Goal: Information Seeking & Learning: Find specific page/section

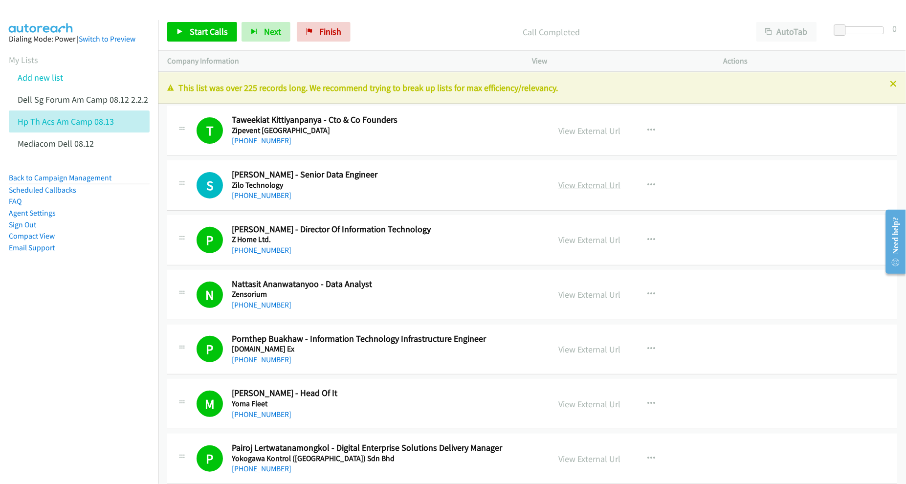
click at [566, 182] on link "View External Url" at bounding box center [590, 185] width 62 height 11
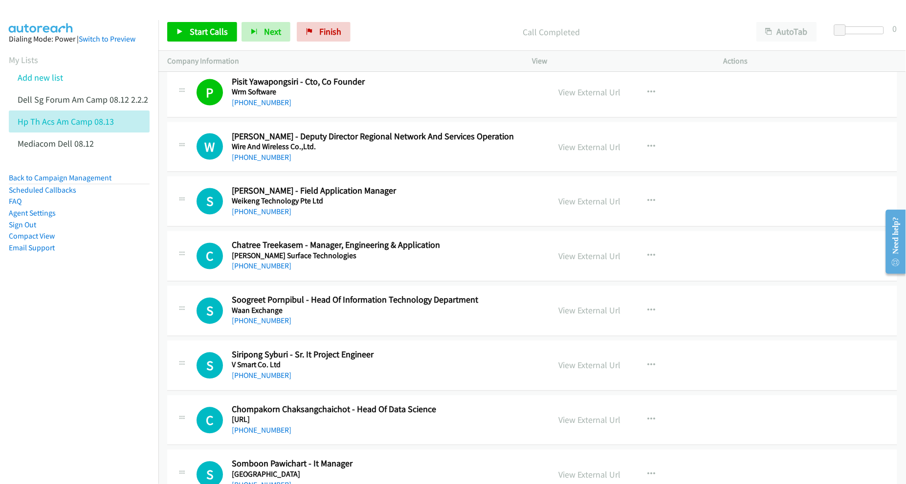
scroll to position [489, 0]
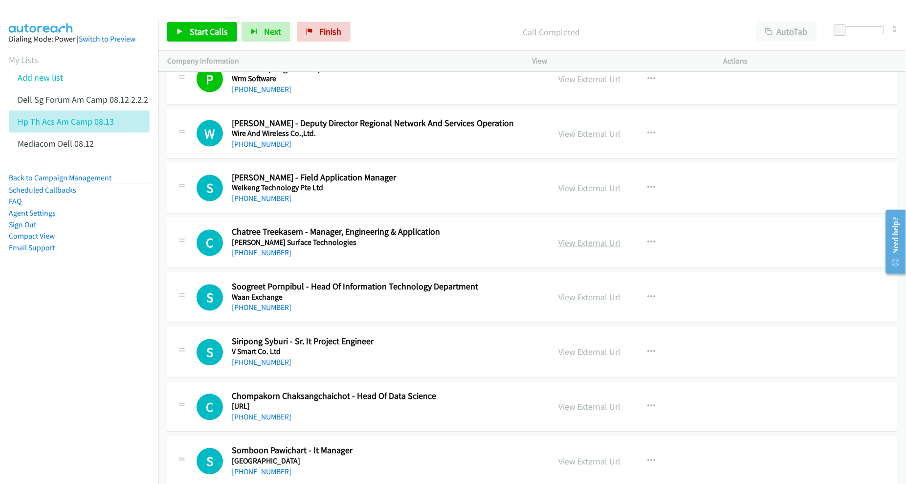
click at [580, 244] on link "View External Url" at bounding box center [590, 243] width 62 height 11
click at [568, 299] on link "View External Url" at bounding box center [590, 297] width 62 height 11
click at [581, 356] on link "View External Url" at bounding box center [590, 352] width 62 height 11
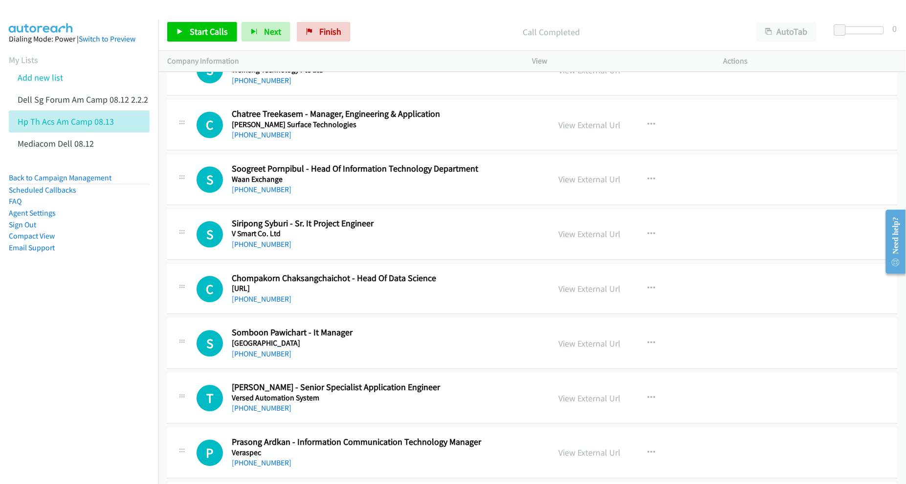
scroll to position [611, 0]
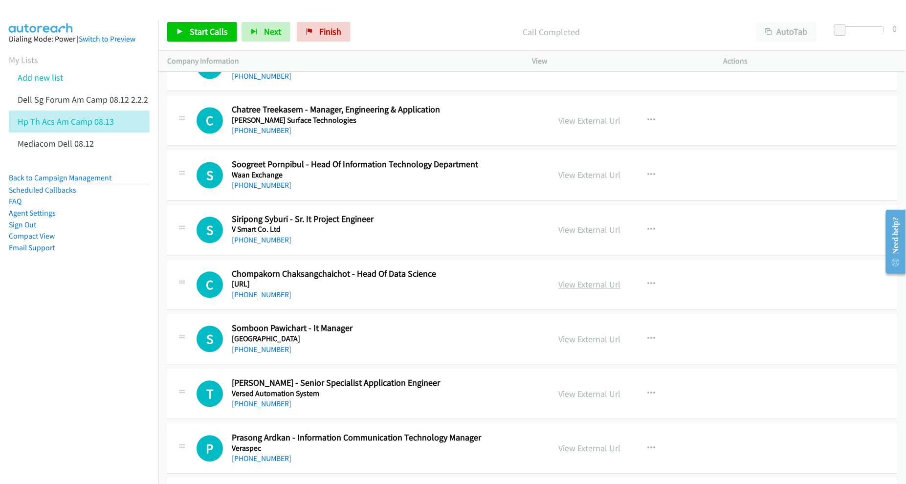
click at [597, 290] on link "View External Url" at bounding box center [590, 284] width 62 height 11
click at [578, 342] on link "View External Url" at bounding box center [590, 339] width 62 height 11
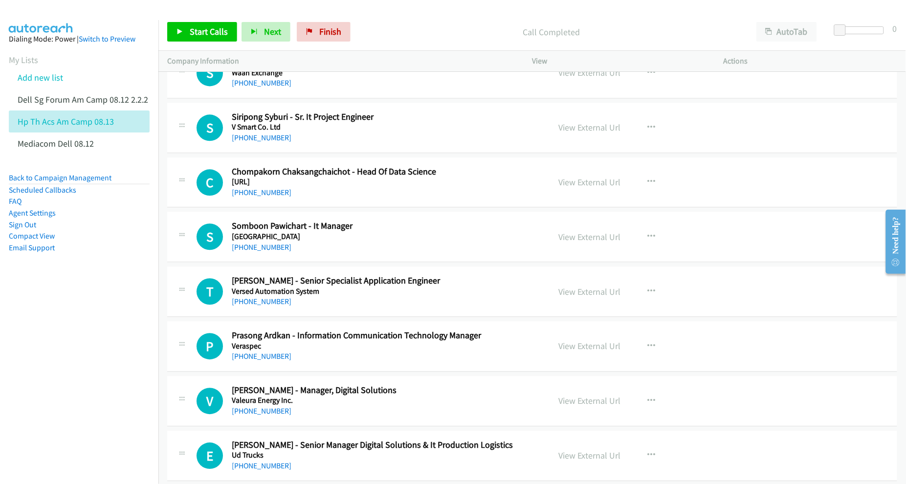
scroll to position [734, 0]
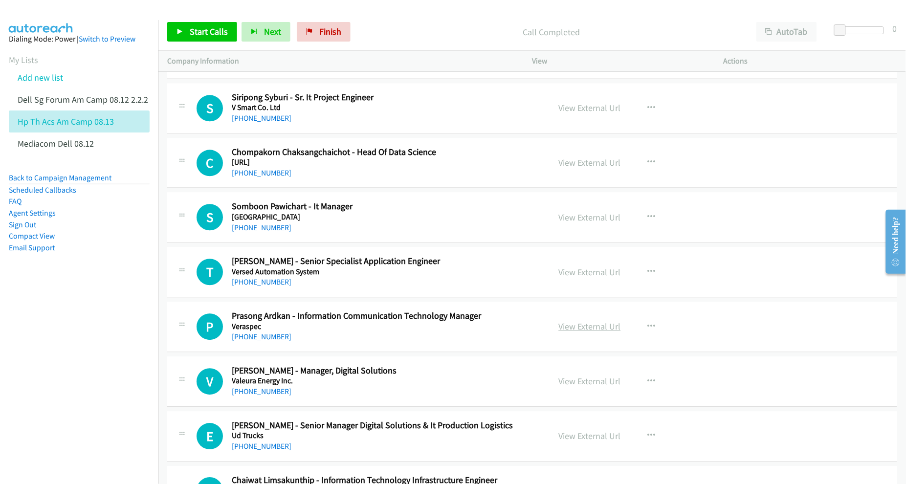
click at [576, 328] on link "View External Url" at bounding box center [590, 326] width 62 height 11
click at [583, 384] on link "View External Url" at bounding box center [590, 381] width 62 height 11
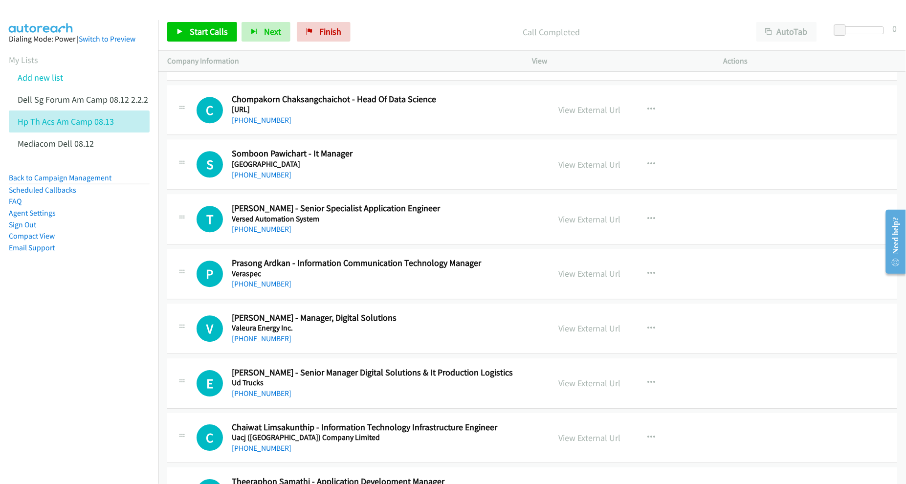
scroll to position [795, 0]
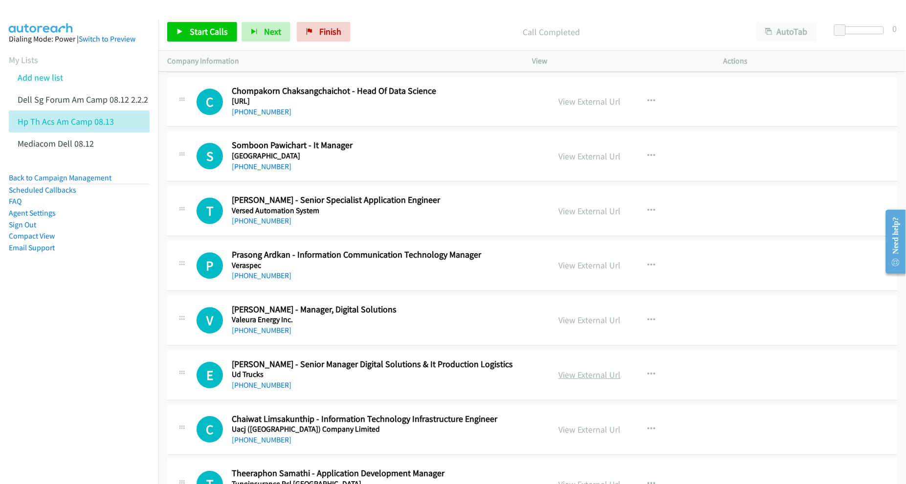
click at [580, 377] on link "View External Url" at bounding box center [590, 374] width 62 height 11
click at [572, 431] on link "View External Url" at bounding box center [590, 429] width 62 height 11
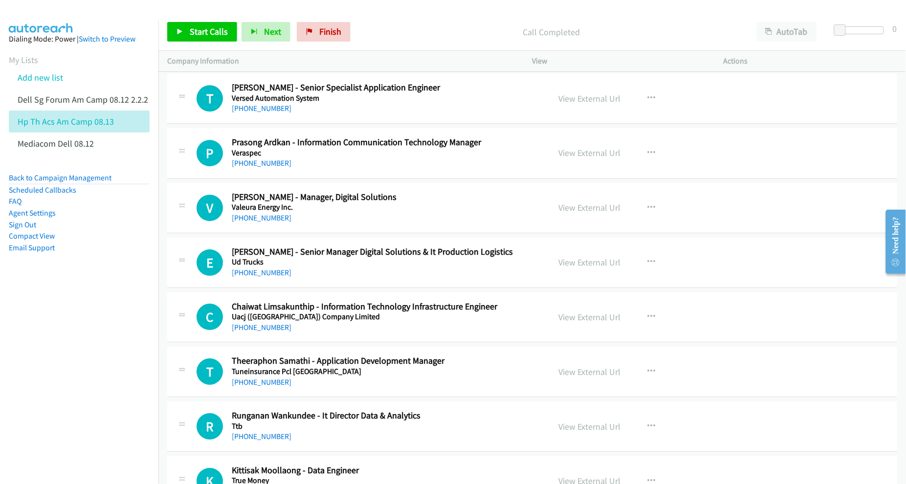
scroll to position [917, 0]
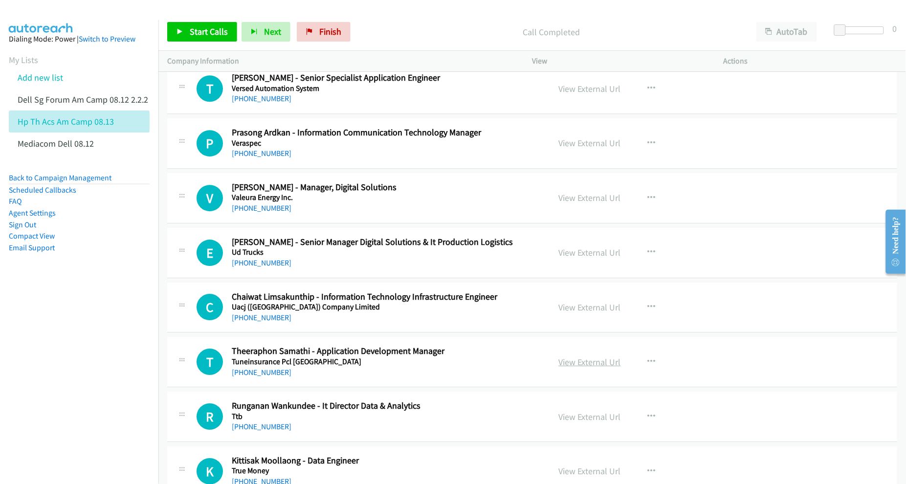
click at [573, 364] on link "View External Url" at bounding box center [590, 362] width 62 height 11
click at [573, 417] on link "View External Url" at bounding box center [590, 416] width 62 height 11
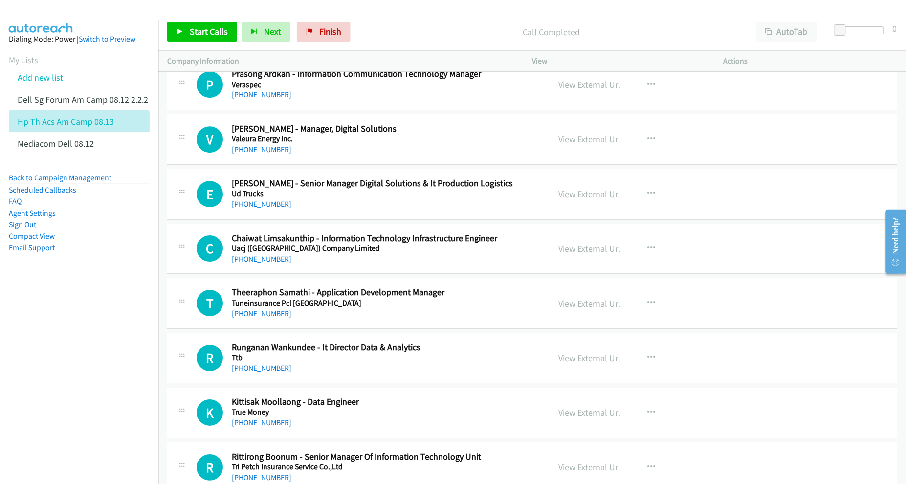
scroll to position [978, 0]
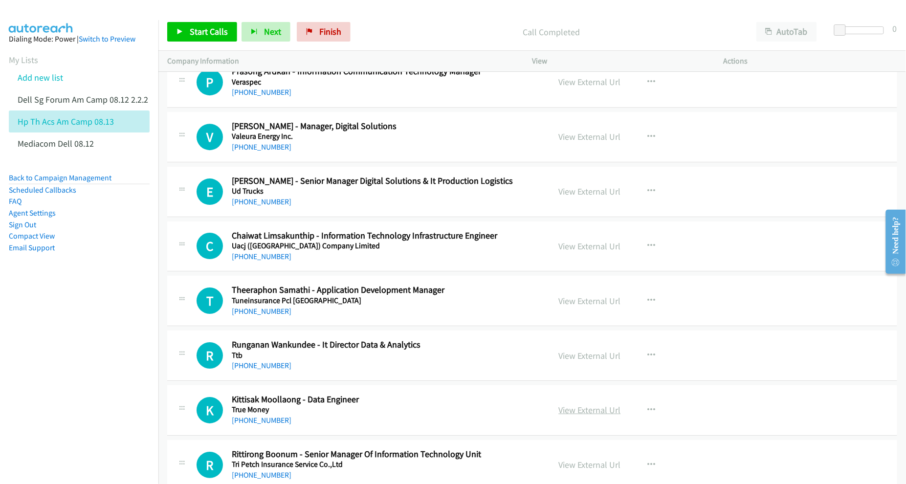
click at [597, 416] on link "View External Url" at bounding box center [590, 410] width 62 height 11
click at [568, 463] on link "View External Url" at bounding box center [590, 464] width 62 height 11
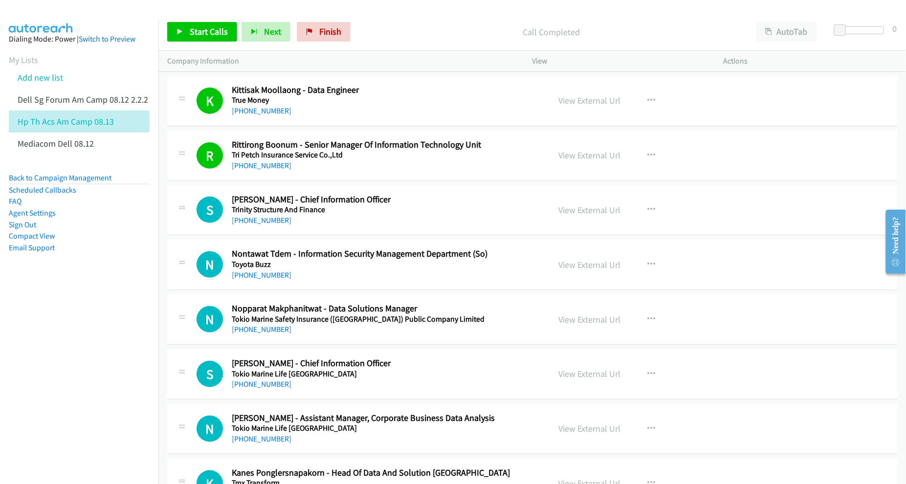
scroll to position [1284, 0]
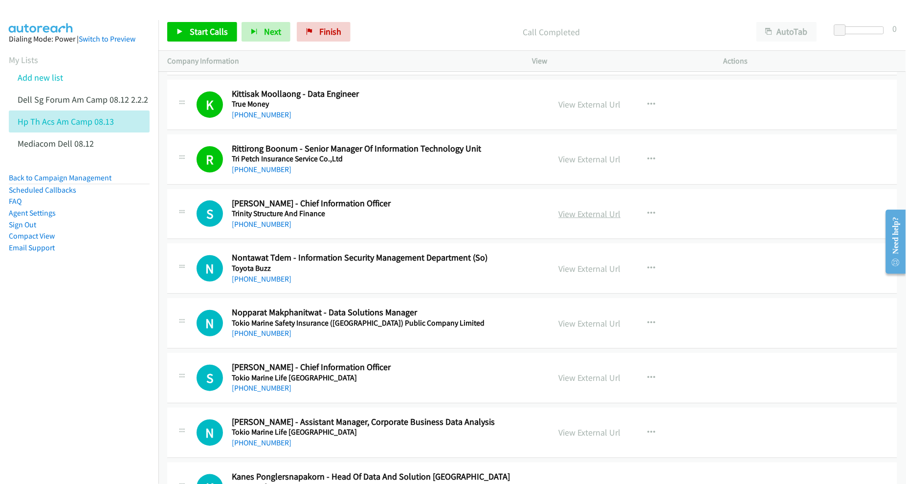
click at [592, 215] on link "View External Url" at bounding box center [590, 213] width 62 height 11
click at [573, 326] on link "View External Url" at bounding box center [590, 323] width 62 height 11
click at [573, 380] on link "View External Url" at bounding box center [590, 377] width 62 height 11
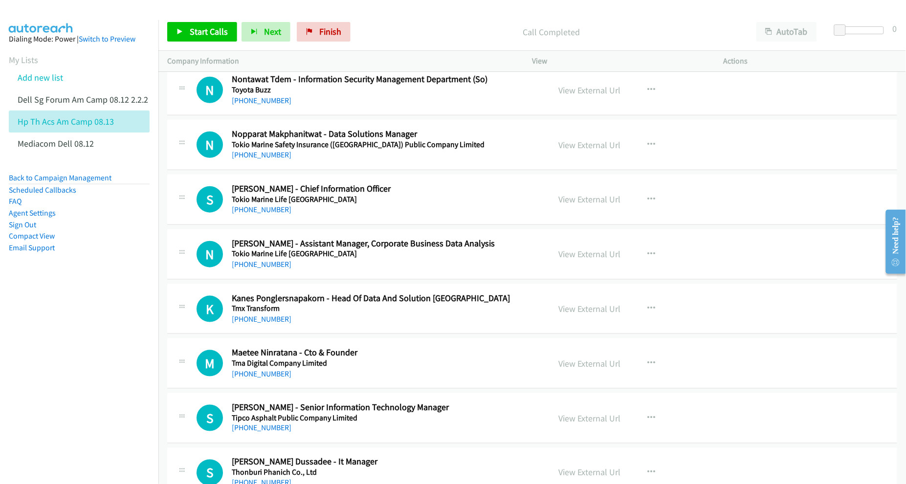
scroll to position [1468, 0]
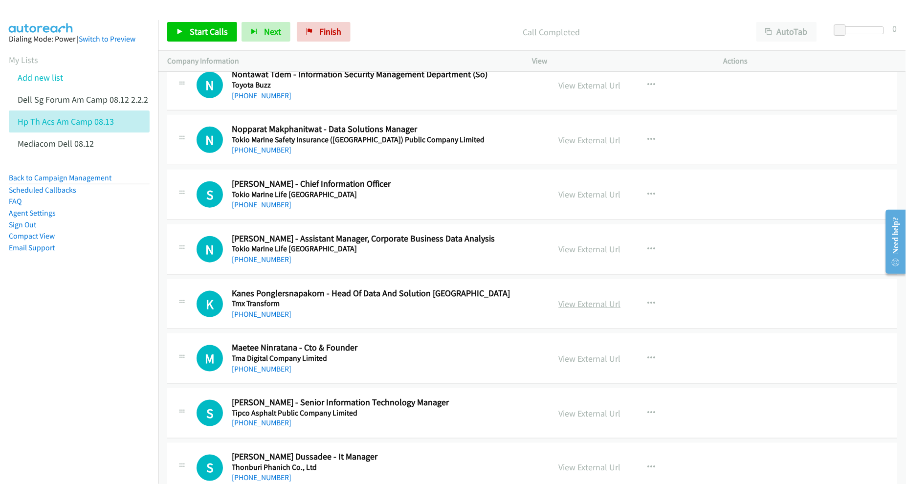
click at [571, 309] on link "View External Url" at bounding box center [590, 303] width 62 height 11
click at [575, 363] on link "View External Url" at bounding box center [590, 358] width 62 height 11
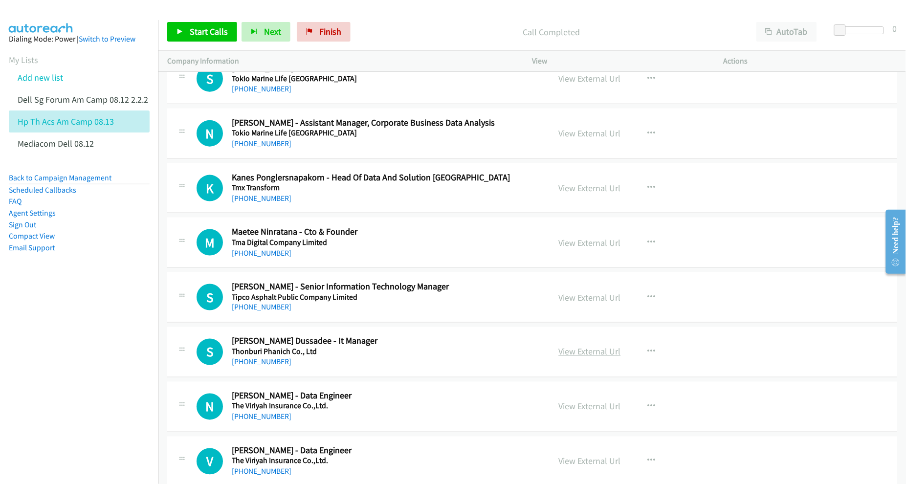
scroll to position [1590, 0]
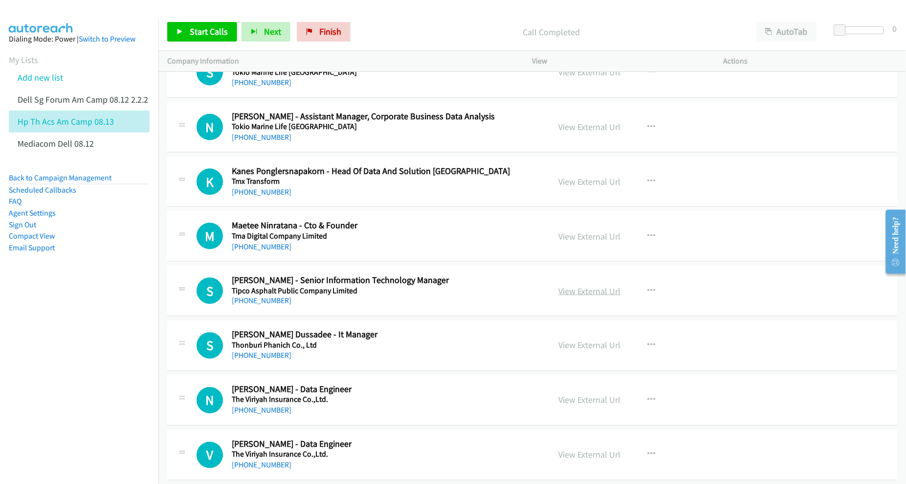
click at [588, 295] on link "View External Url" at bounding box center [590, 291] width 62 height 11
click at [576, 348] on link "View External Url" at bounding box center [590, 345] width 62 height 11
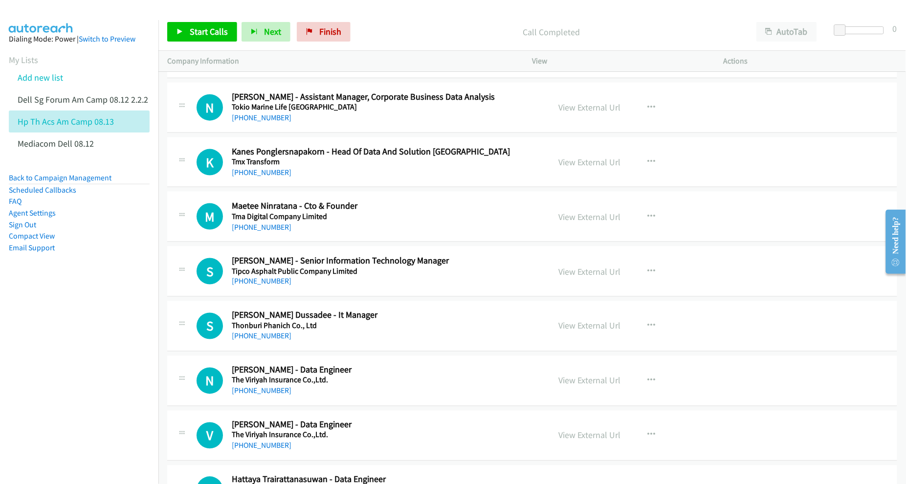
scroll to position [1651, 0]
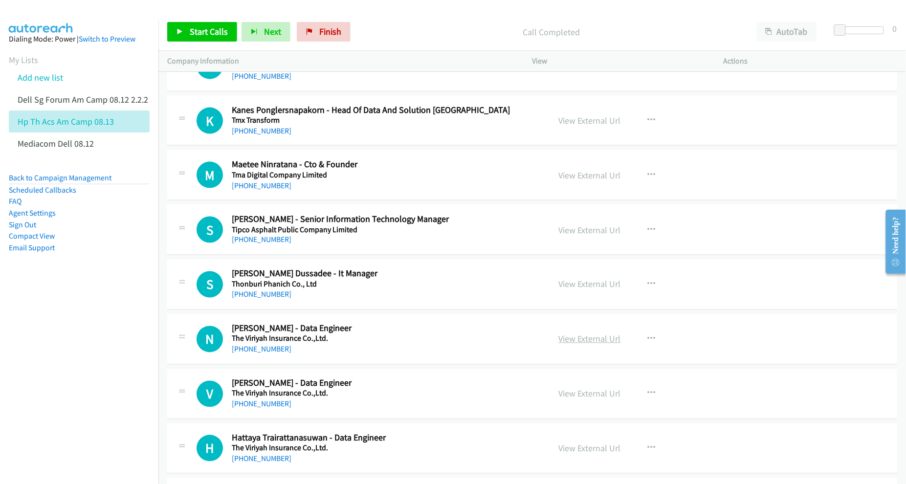
click at [585, 345] on link "View External Url" at bounding box center [590, 339] width 62 height 11
click at [578, 395] on link "View External Url" at bounding box center [590, 393] width 62 height 11
click at [577, 451] on link "View External Url" at bounding box center [590, 448] width 62 height 11
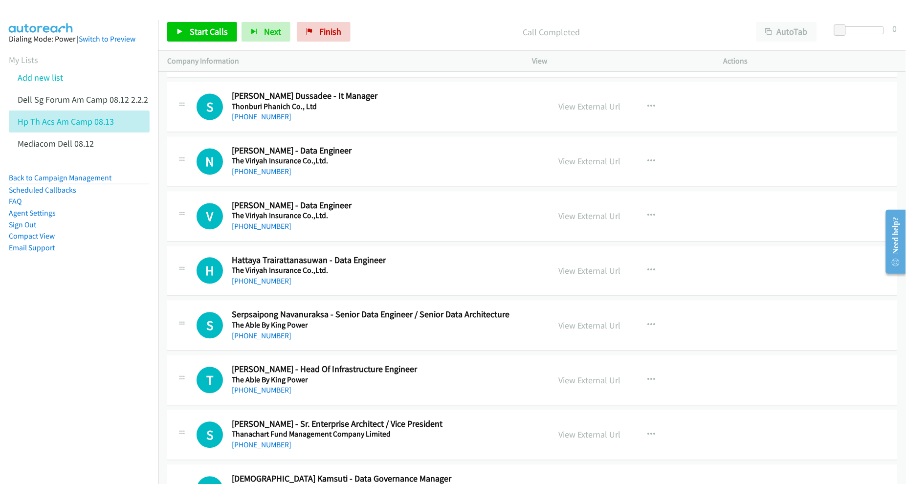
scroll to position [1834, 0]
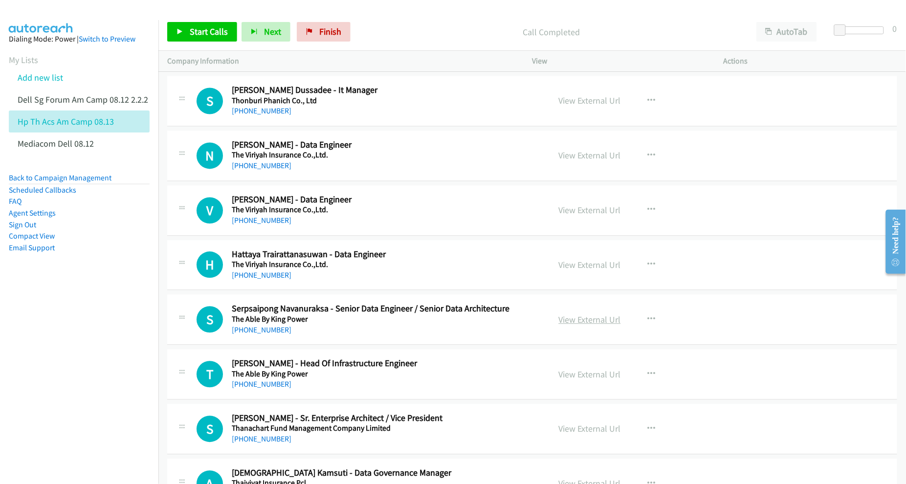
click at [575, 321] on link "View External Url" at bounding box center [590, 320] width 62 height 11
click at [585, 379] on link "View External Url" at bounding box center [590, 374] width 62 height 11
click at [587, 434] on link "View External Url" at bounding box center [590, 429] width 62 height 11
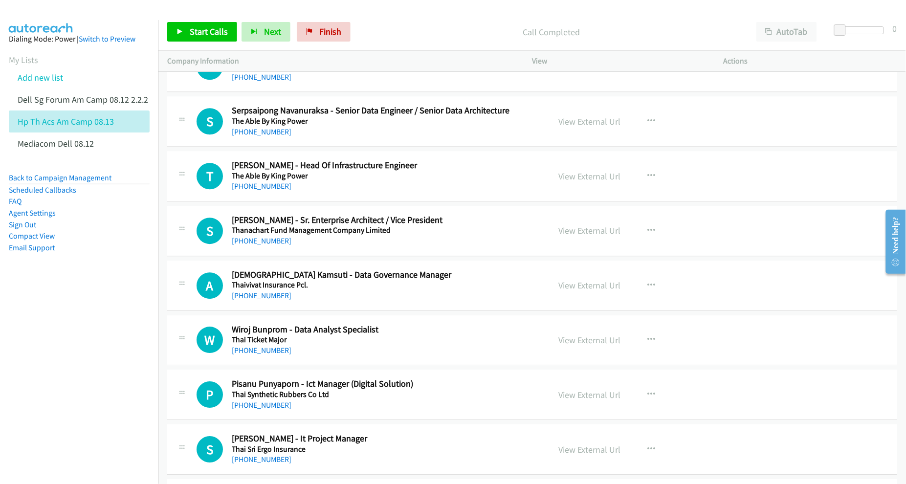
scroll to position [2079, 0]
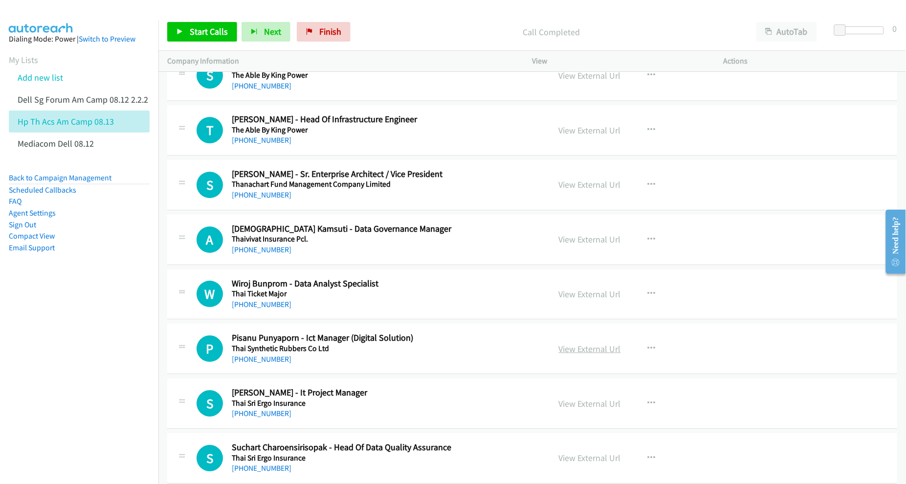
click at [580, 352] on link "View External Url" at bounding box center [590, 348] width 62 height 11
click at [574, 405] on link "View External Url" at bounding box center [590, 403] width 62 height 11
